Goal: Task Accomplishment & Management: Manage account settings

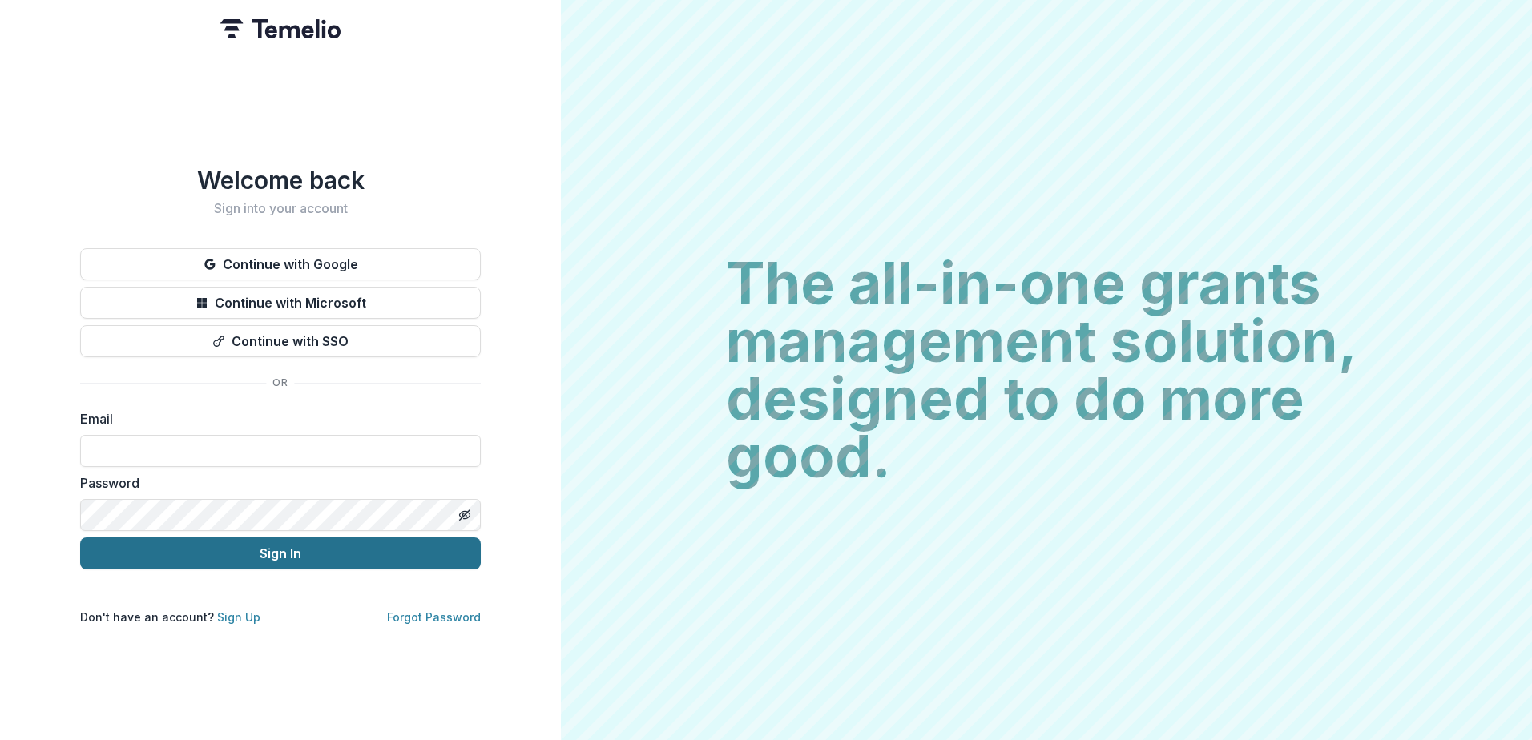
type input "**********"
click at [321, 546] on button "Sign In" at bounding box center [280, 554] width 401 height 32
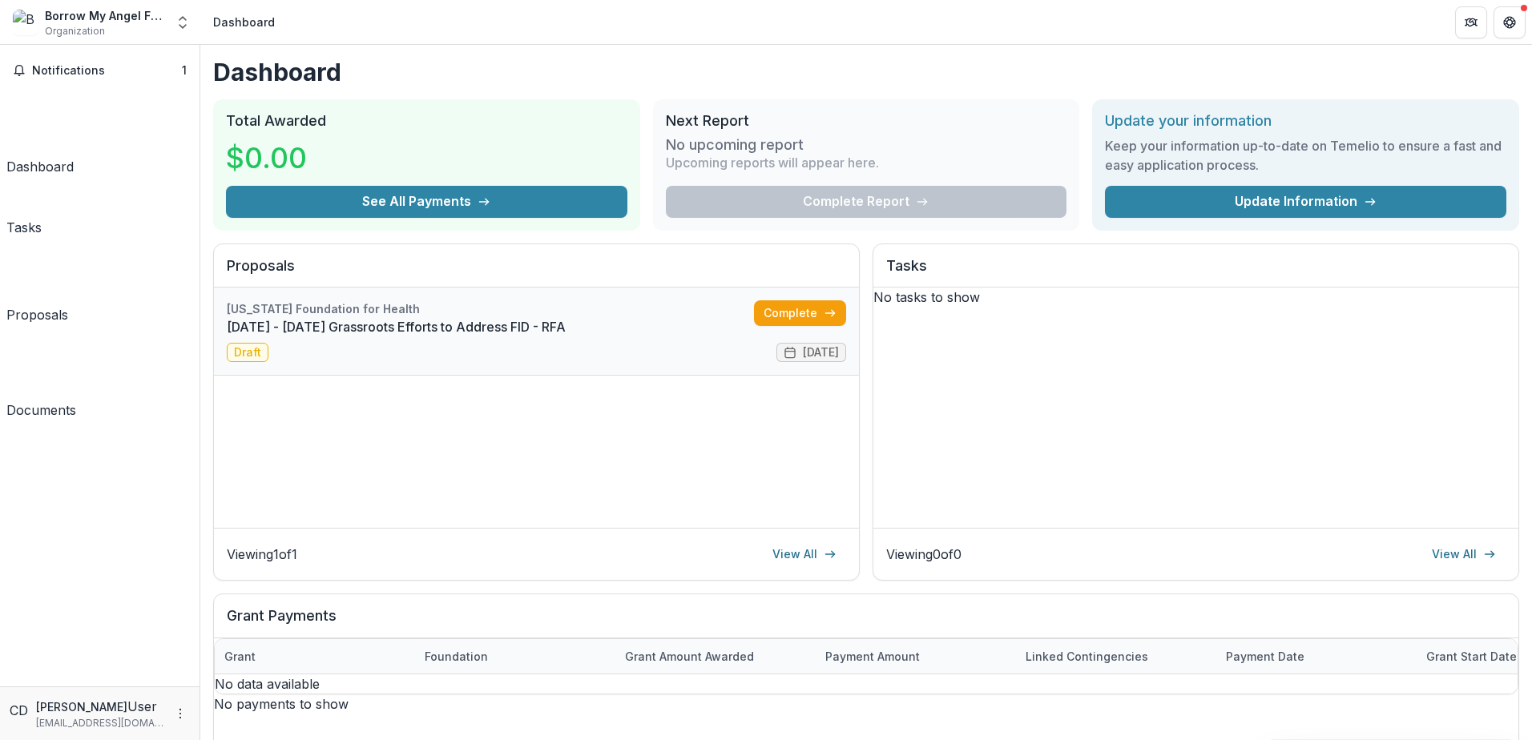
click at [623, 317] on link "[DATE] - [DATE] Grassroots Efforts to Address FID - RFA" at bounding box center [490, 326] width 527 height 19
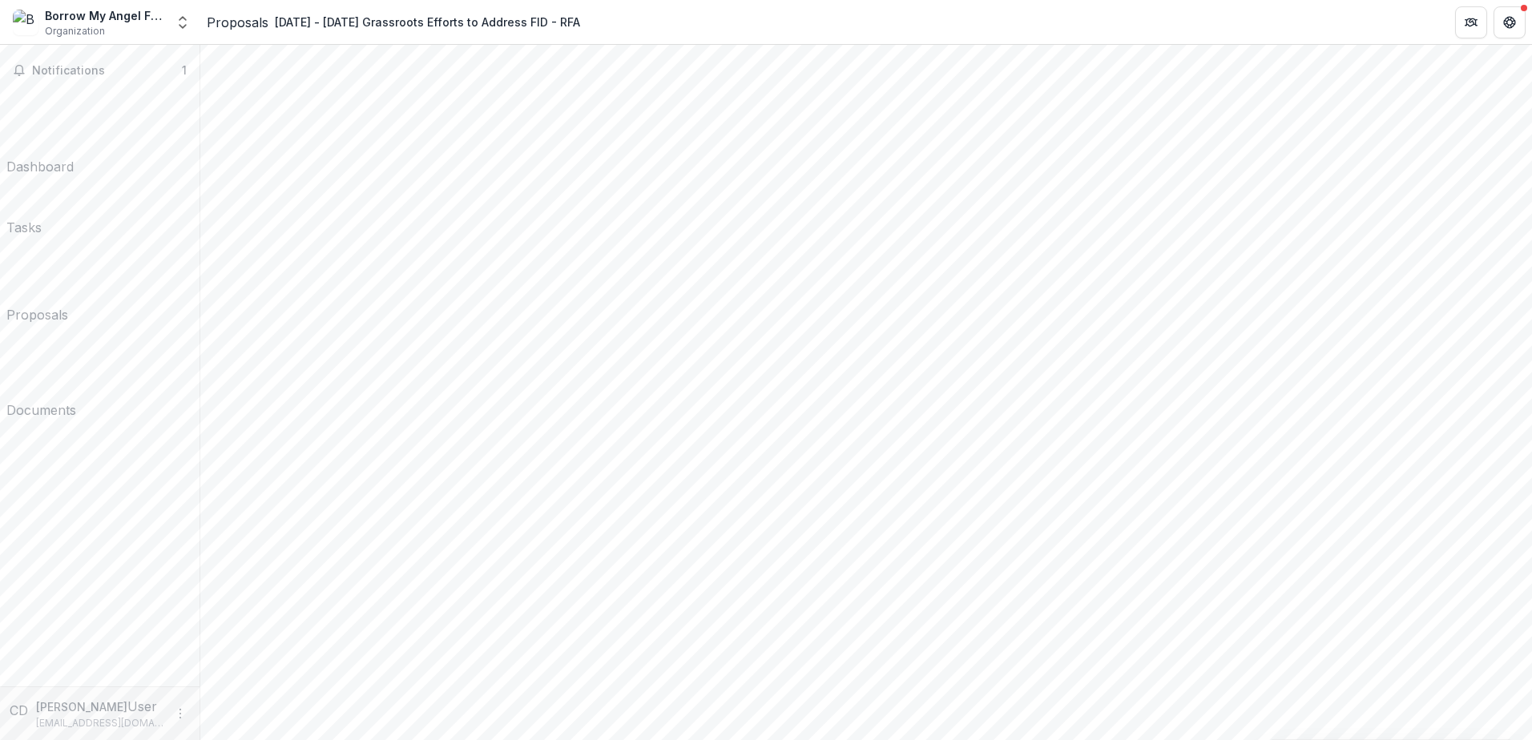
scroll to position [240, 0]
type input "**********"
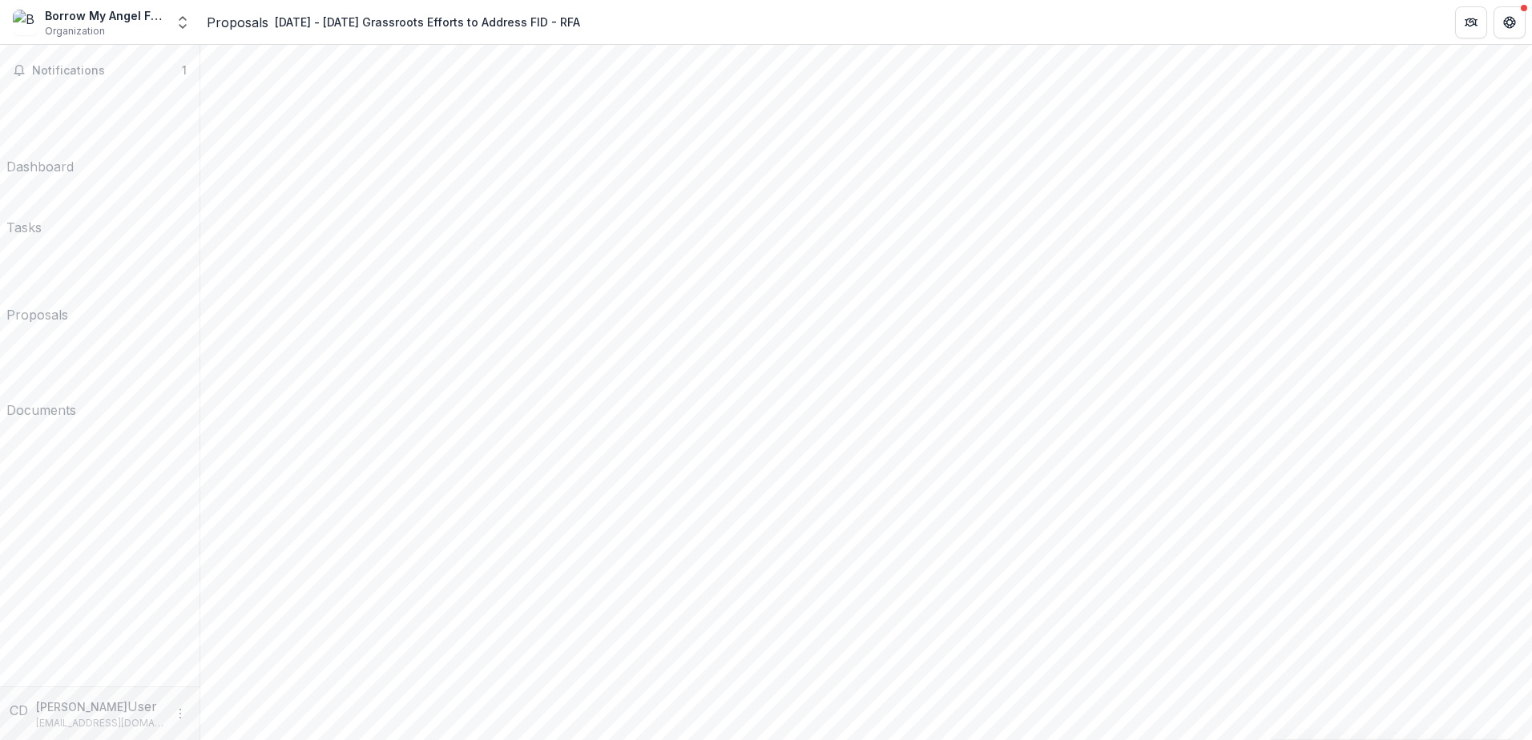
scroll to position [721, 0]
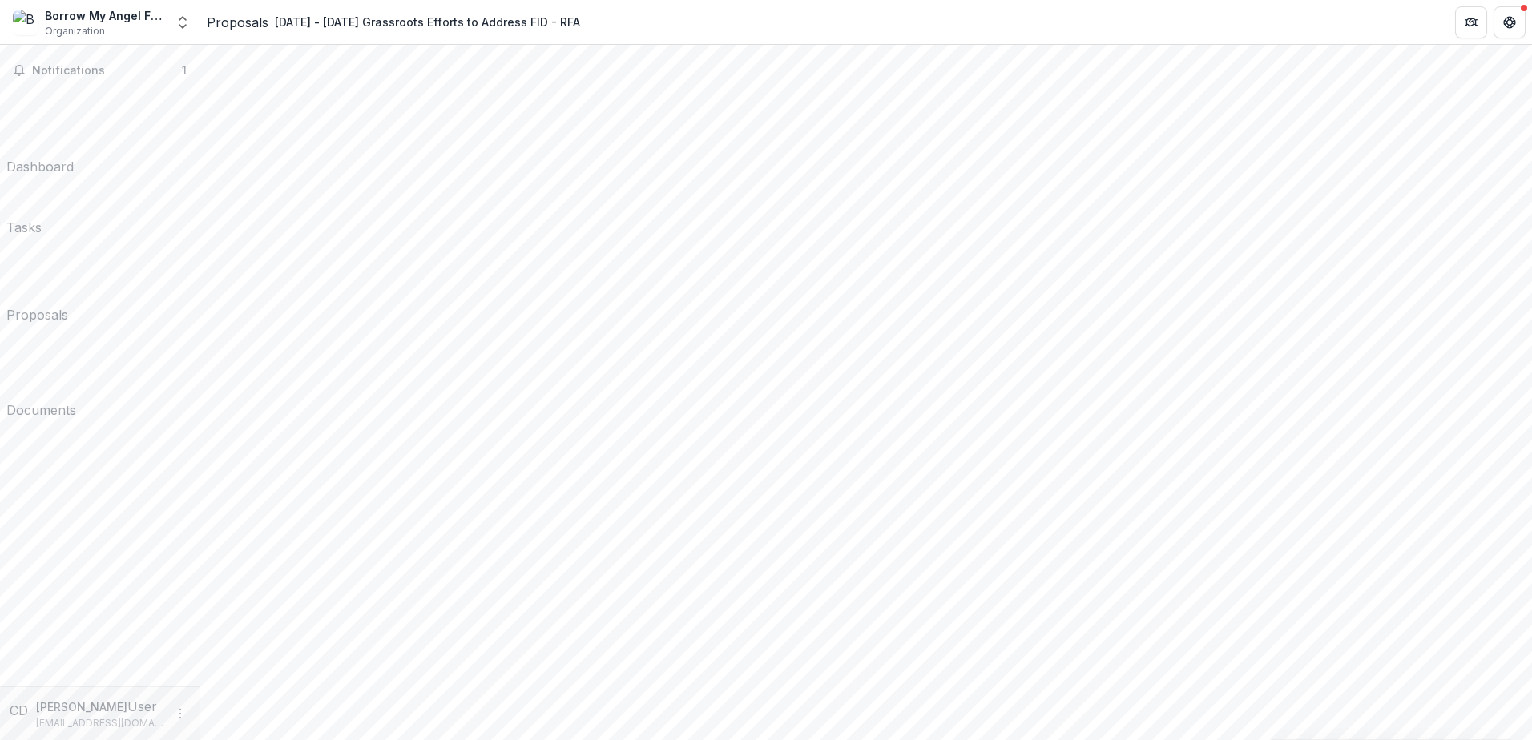
scroll to position [0, 0]
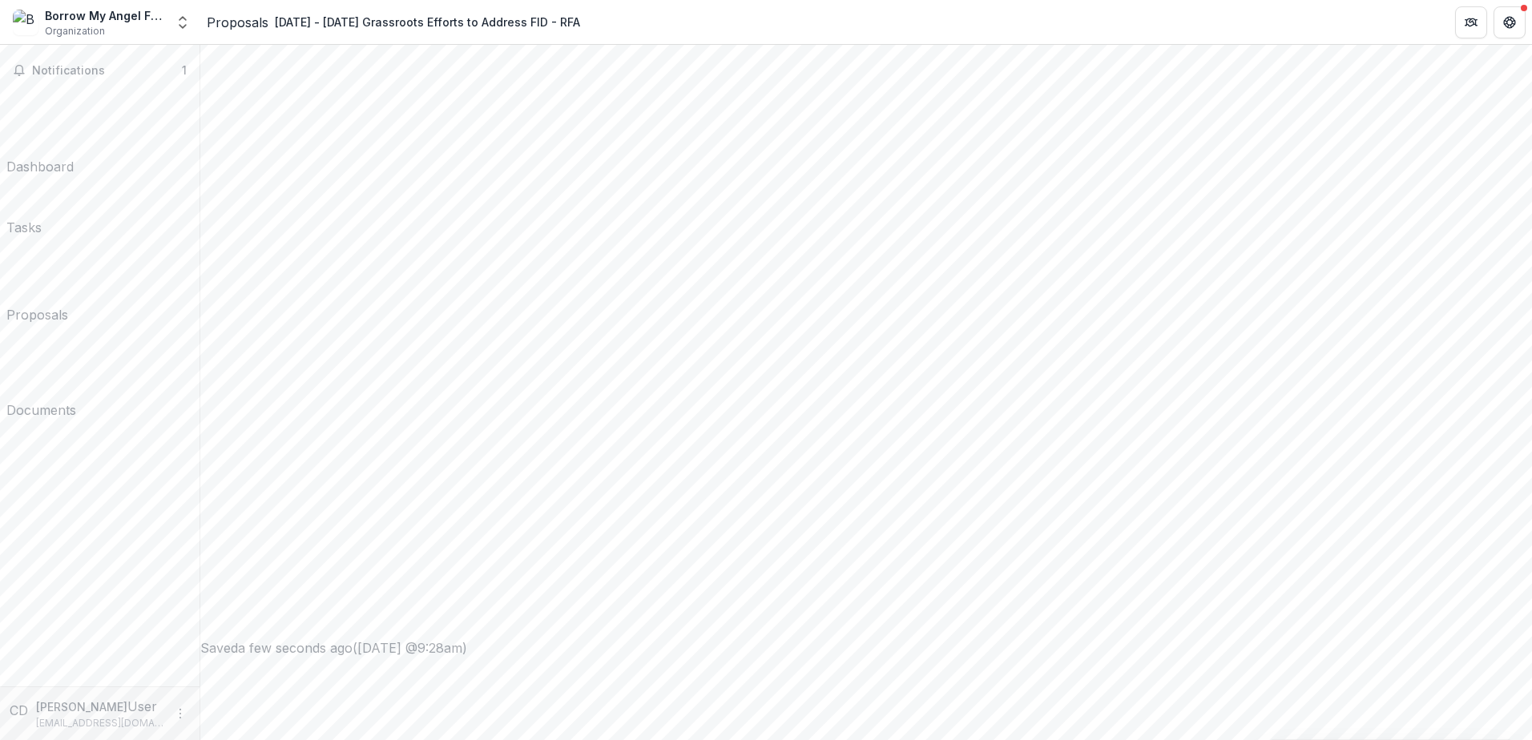
scroll to position [2177, 0]
click at [111, 71] on span "Notifications" at bounding box center [107, 71] width 150 height 14
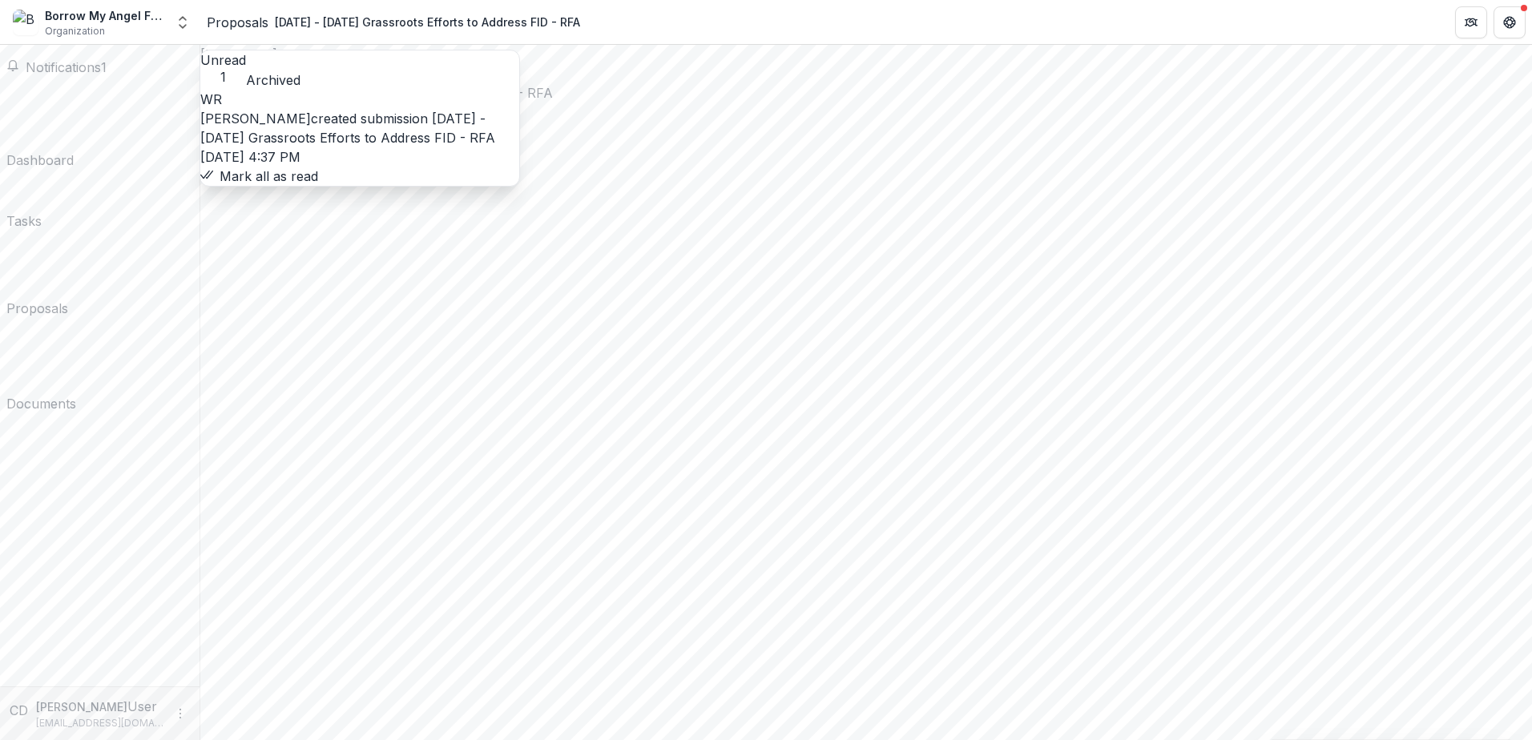
click at [408, 111] on link "[DATE] - [DATE] Grassroots Efforts to Address FID - RFA" at bounding box center [347, 128] width 295 height 35
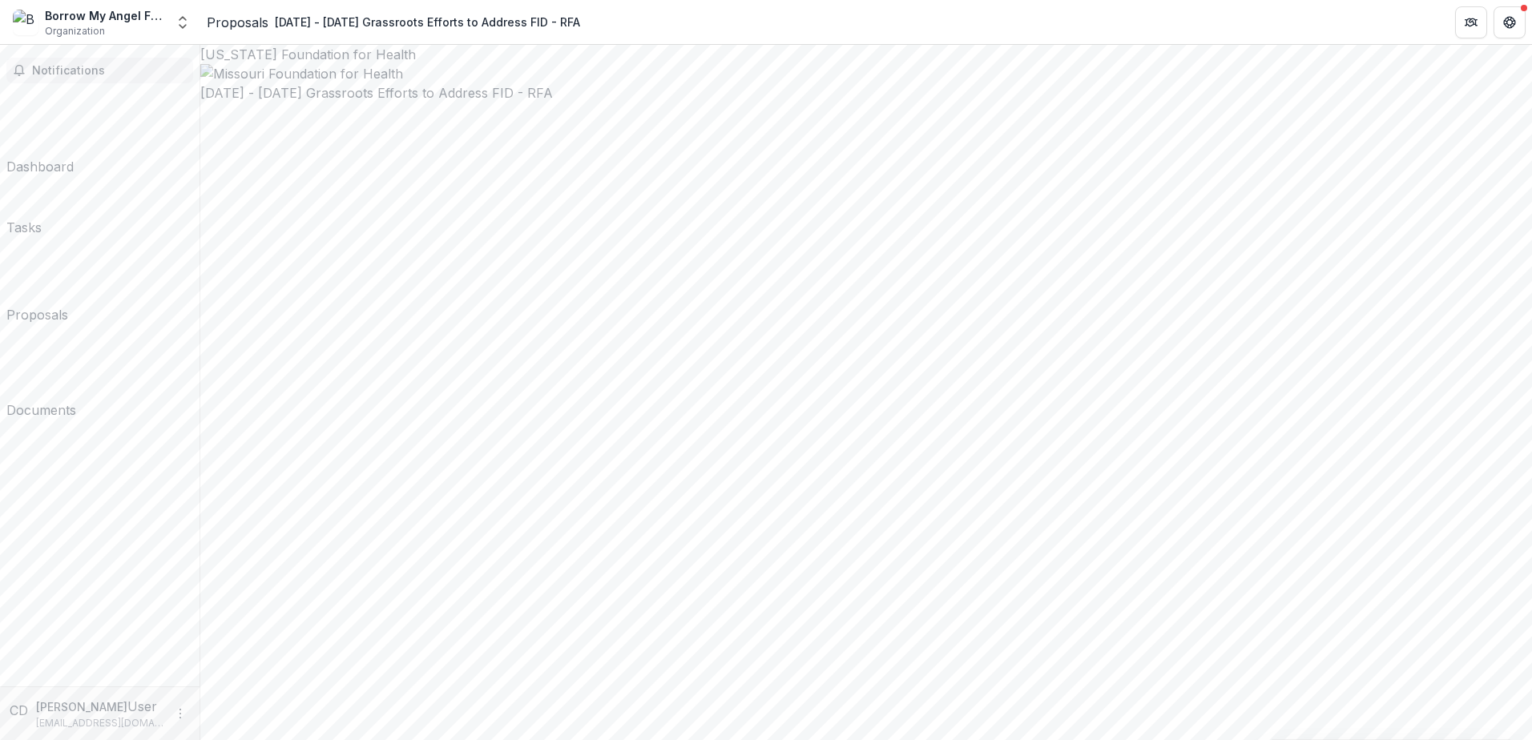
click at [108, 71] on span "Notifications" at bounding box center [109, 71] width 155 height 14
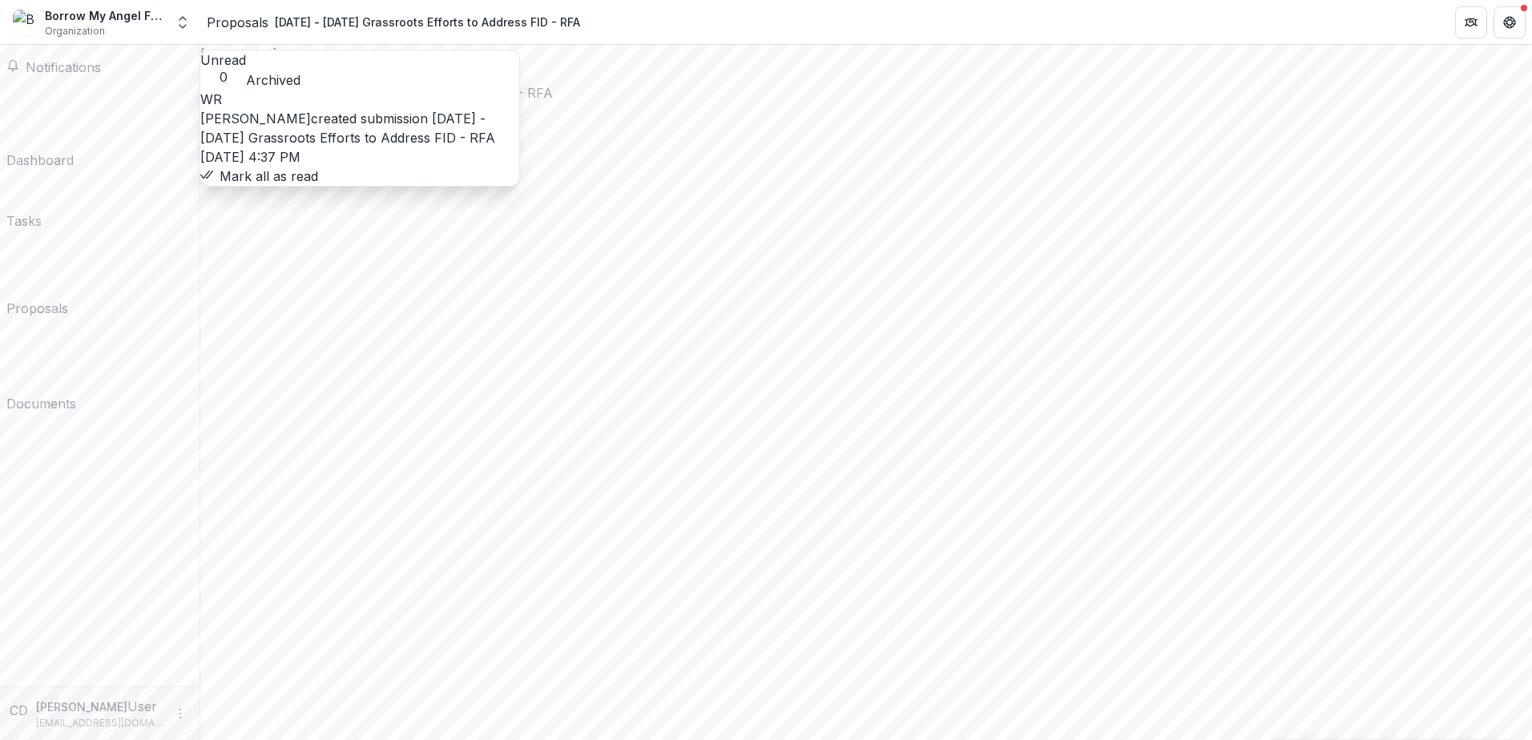
click at [321, 123] on link "[DATE] - [DATE] Grassroots Efforts to Address FID - RFA" at bounding box center [347, 128] width 295 height 35
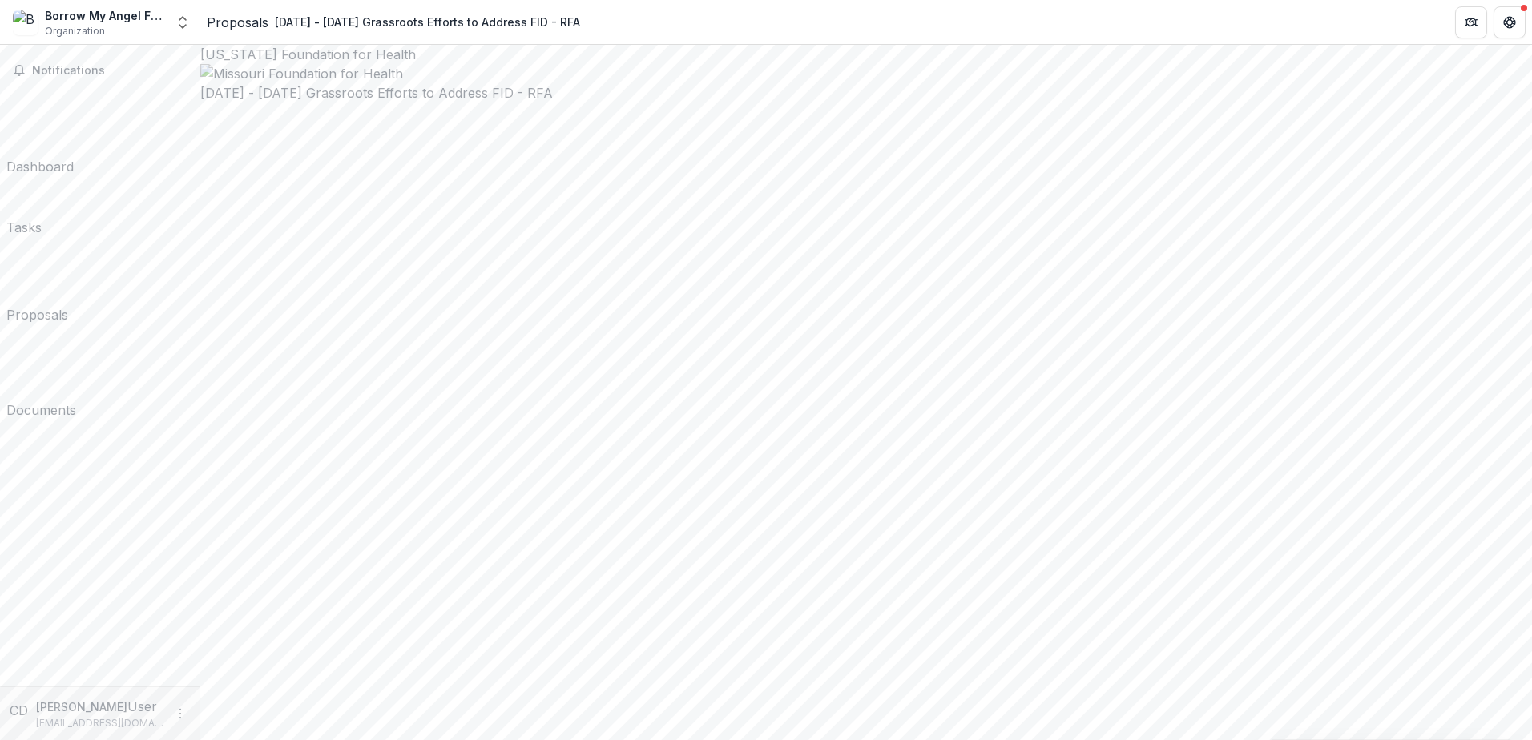
click at [56, 157] on div "Dashboard" at bounding box center [39, 166] width 67 height 19
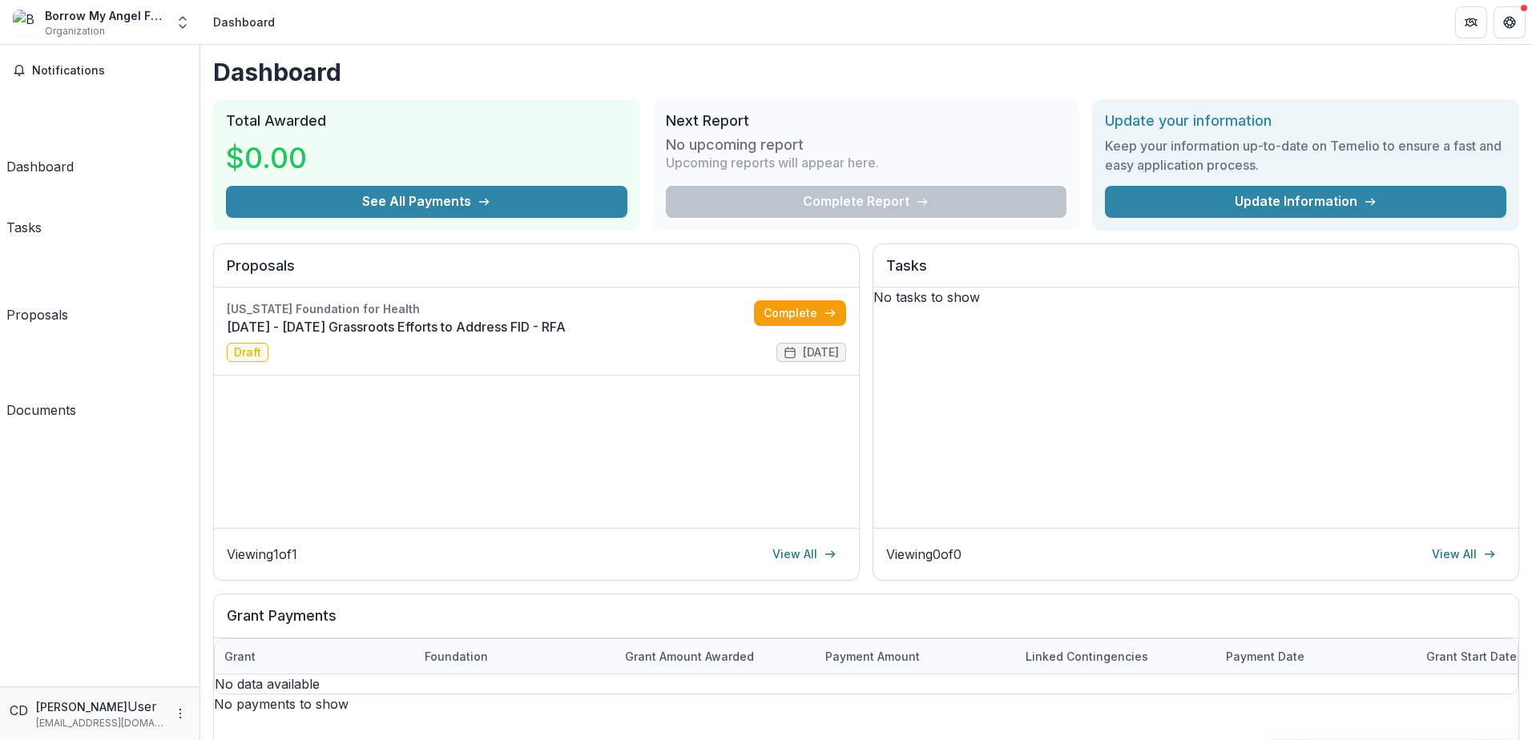
click at [1212, 307] on div "No tasks to show" at bounding box center [1196, 297] width 645 height 19
click at [42, 218] on div "Tasks" at bounding box center [23, 227] width 35 height 19
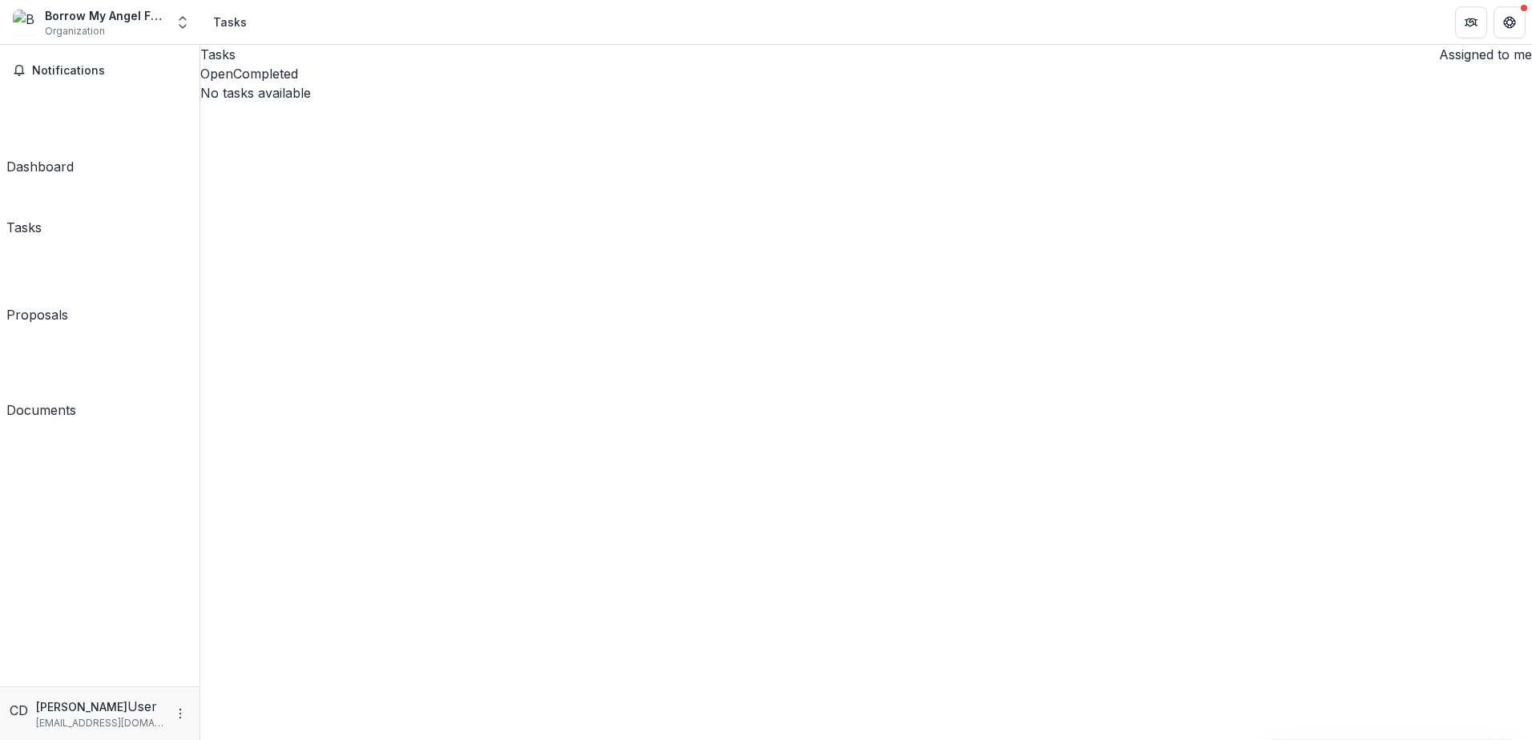
click at [68, 305] on div "Proposals" at bounding box center [37, 314] width 62 height 19
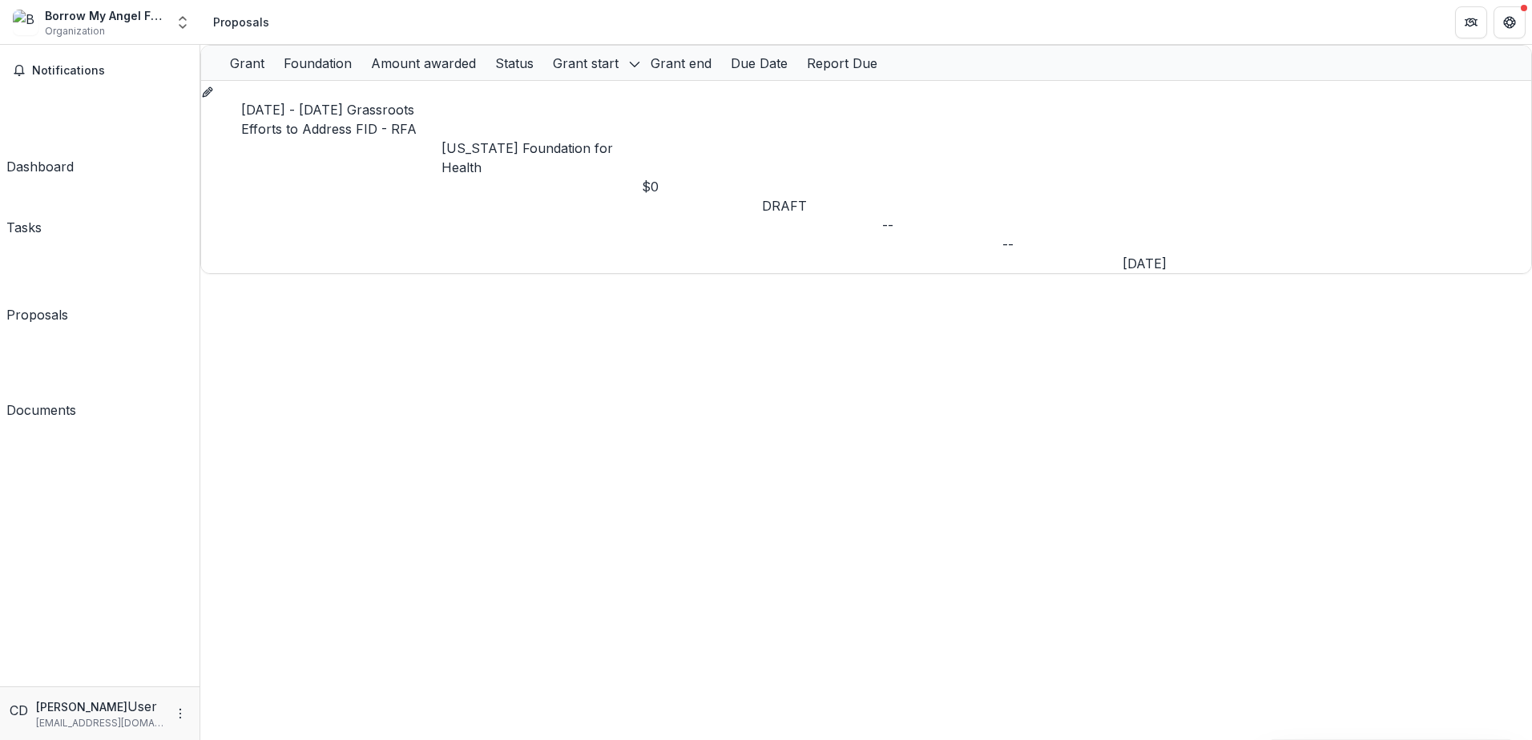
click at [76, 331] on link "Documents" at bounding box center [41, 375] width 70 height 89
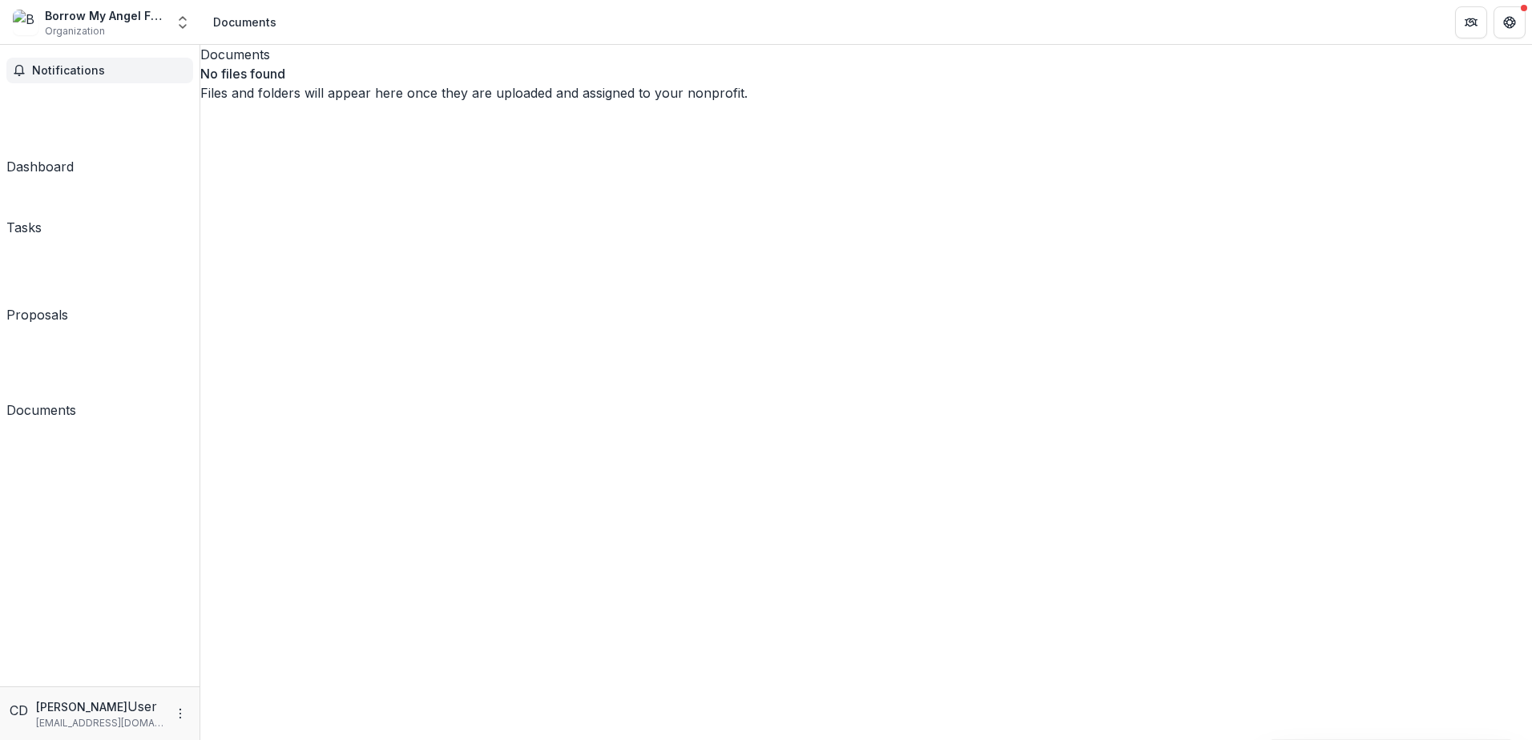
click at [72, 78] on button "Notifications" at bounding box center [99, 71] width 187 height 26
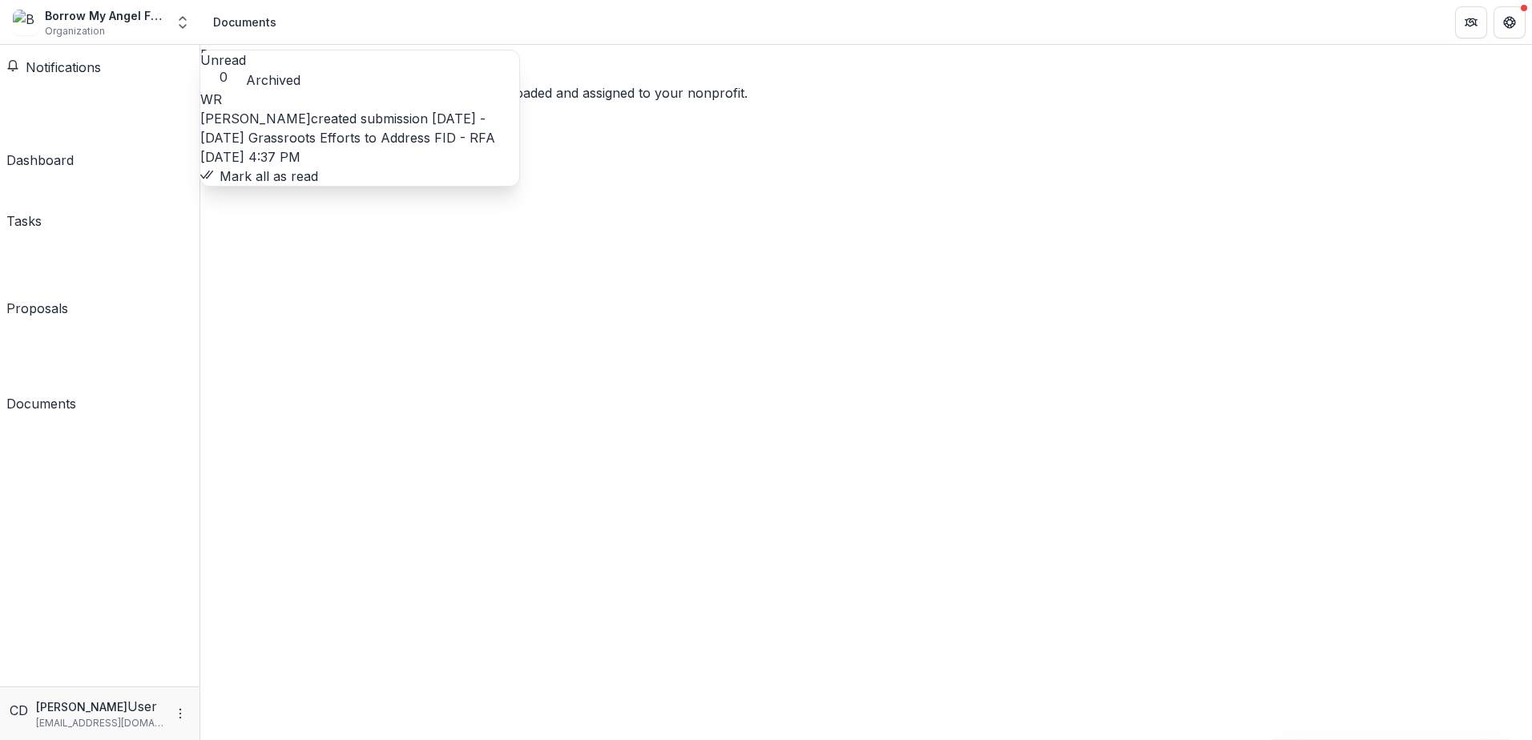
click at [360, 144] on link "[DATE] - [DATE] Grassroots Efforts to Address FID - RFA" at bounding box center [347, 128] width 295 height 35
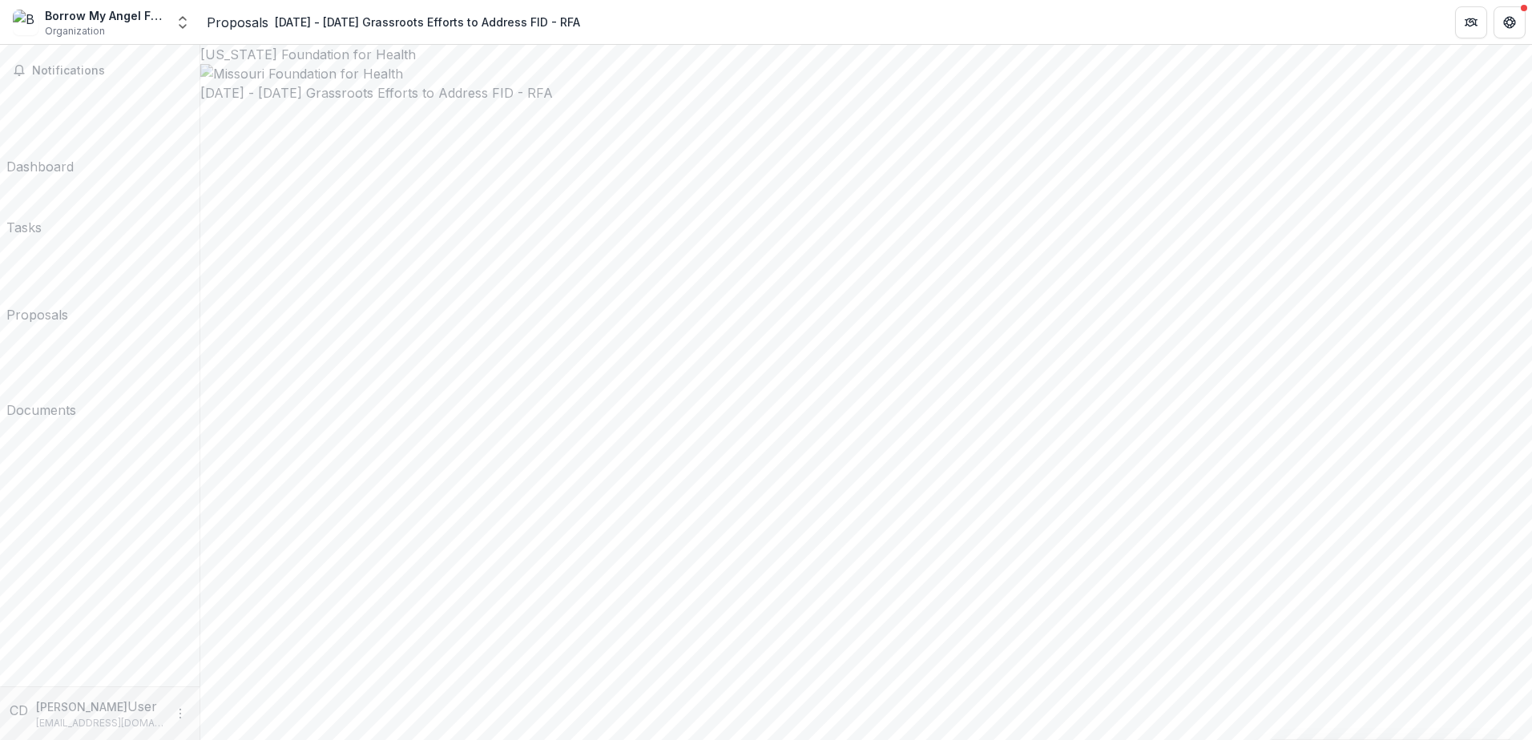
click at [71, 19] on div "Borrow My Angel Foundation" at bounding box center [105, 15] width 120 height 17
click at [84, 64] on span "Notifications" at bounding box center [109, 71] width 155 height 14
click at [74, 151] on div "Dashboard" at bounding box center [39, 160] width 67 height 19
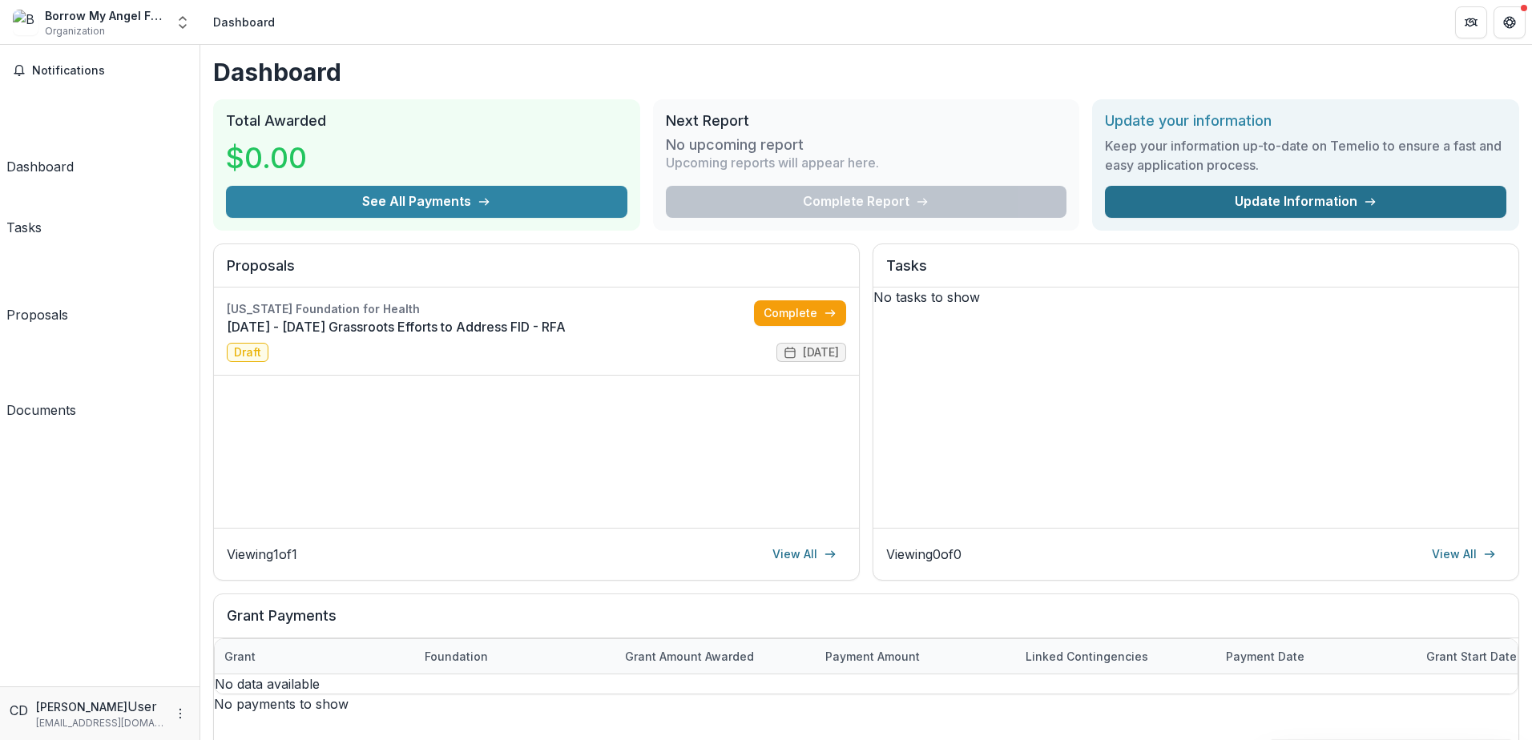
click at [1213, 204] on link "Update Information" at bounding box center [1306, 202] width 402 height 32
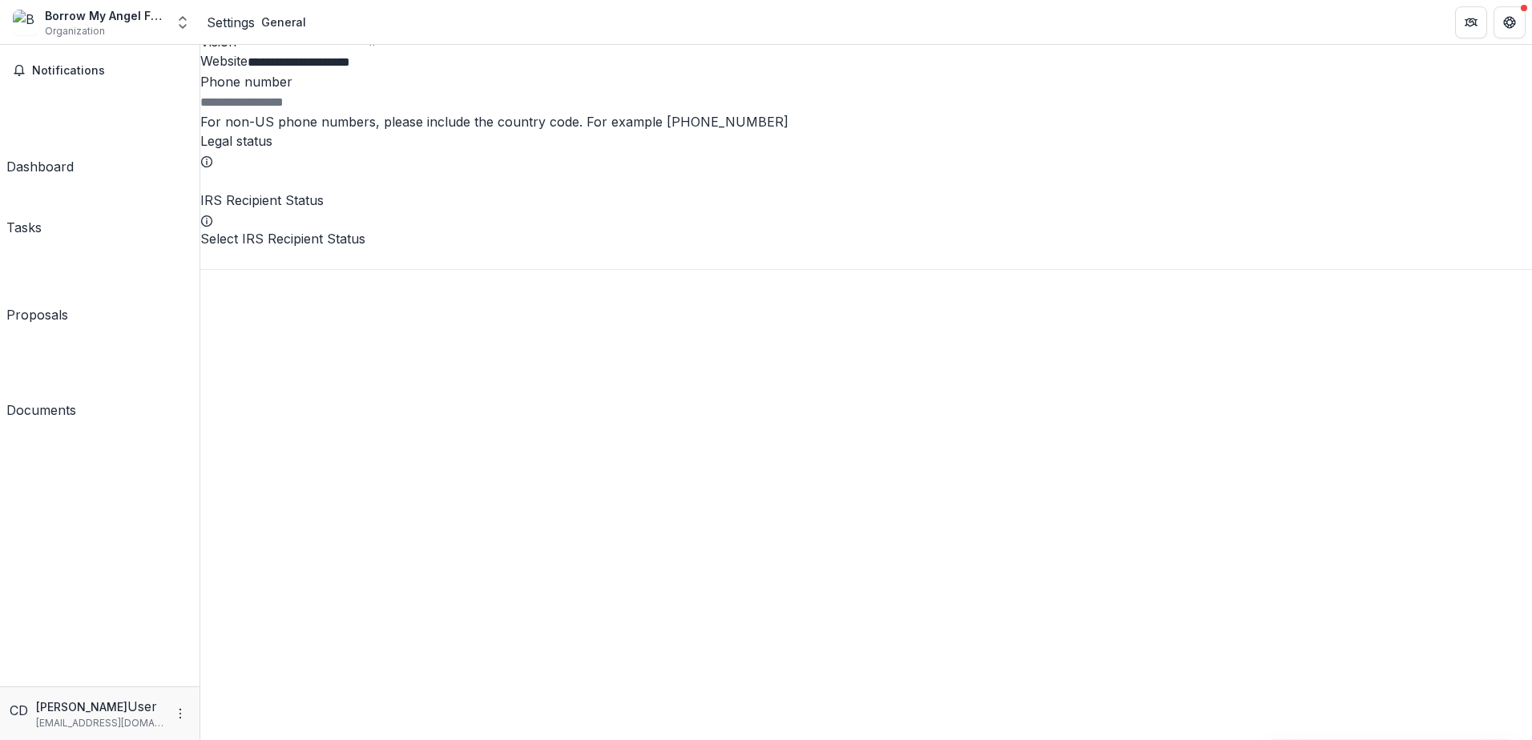
scroll to position [481, 0]
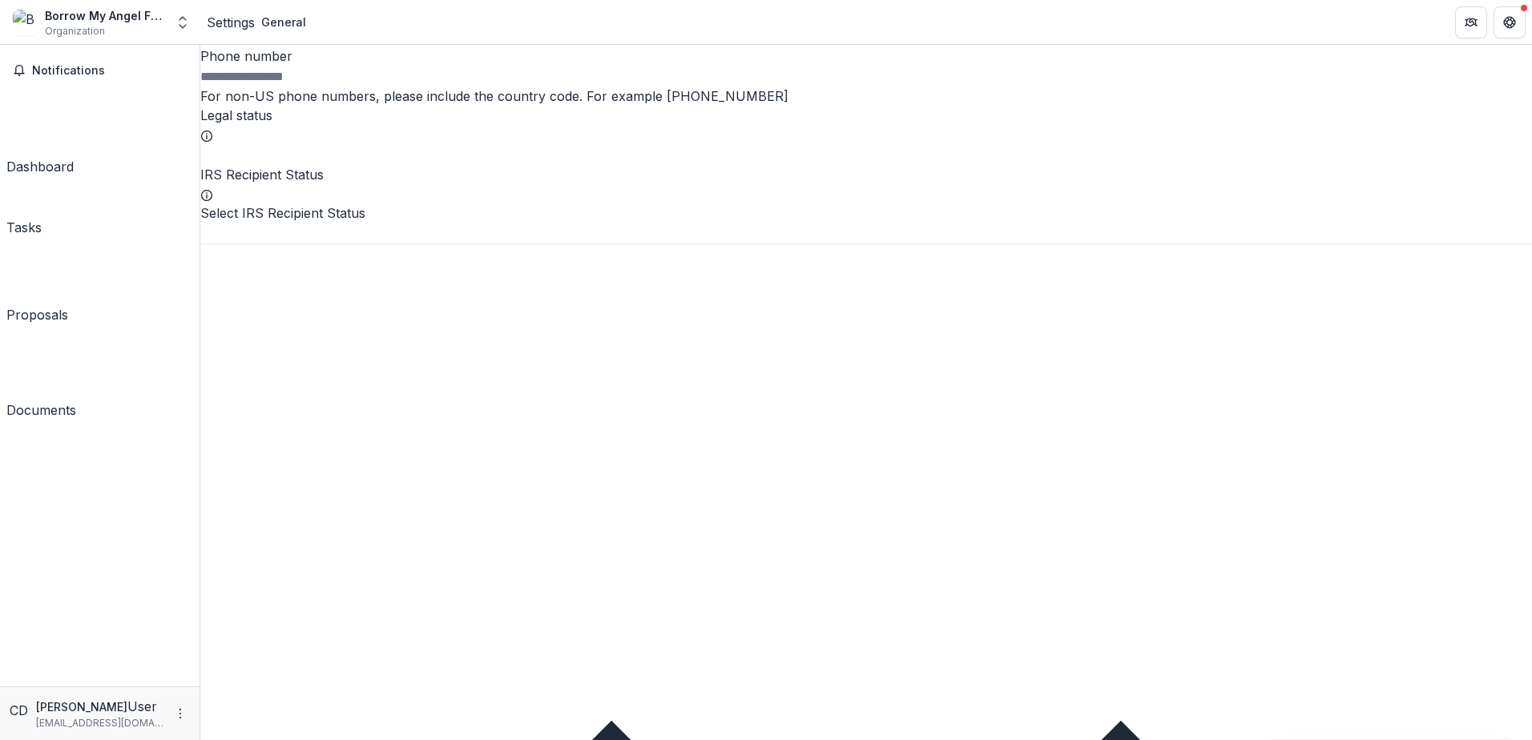
click at [311, 183] on label "IRS Recipient Status" at bounding box center [261, 175] width 123 height 16
click at [311, 244] on input "IRS Recipient Status" at bounding box center [264, 233] width 128 height 19
click at [311, 183] on label "IRS Recipient Status" at bounding box center [261, 175] width 123 height 16
click at [311, 244] on input "IRS Recipient Status" at bounding box center [264, 233] width 128 height 19
click at [311, 183] on label "IRS Recipient Status" at bounding box center [261, 175] width 123 height 16
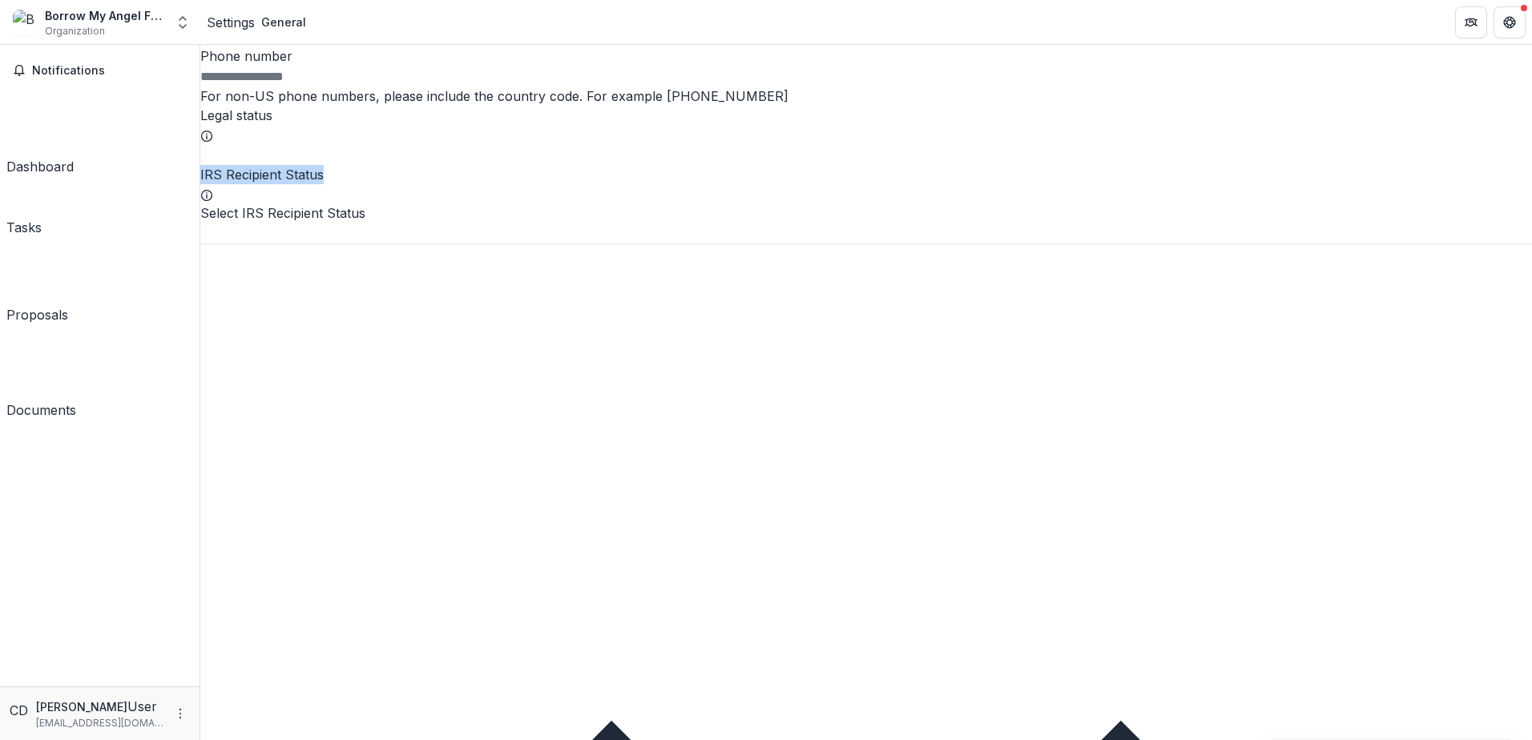
click at [311, 244] on input "IRS Recipient Status" at bounding box center [264, 233] width 128 height 19
copy div "IRS Recipient Status"
click at [329, 165] on input "Legal status" at bounding box center [264, 155] width 128 height 19
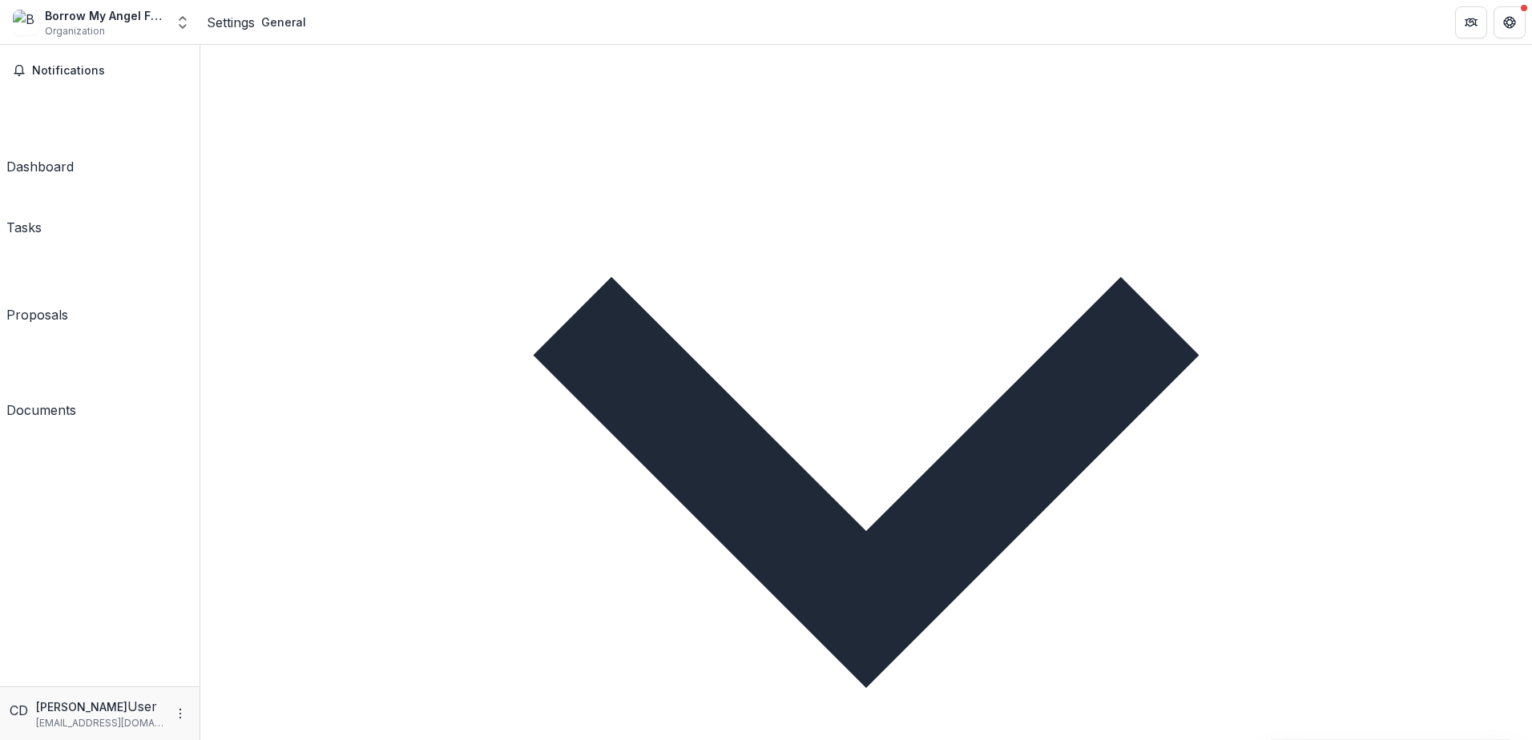
scroll to position [1282, 0]
